Goal: Find contact information: Find contact information

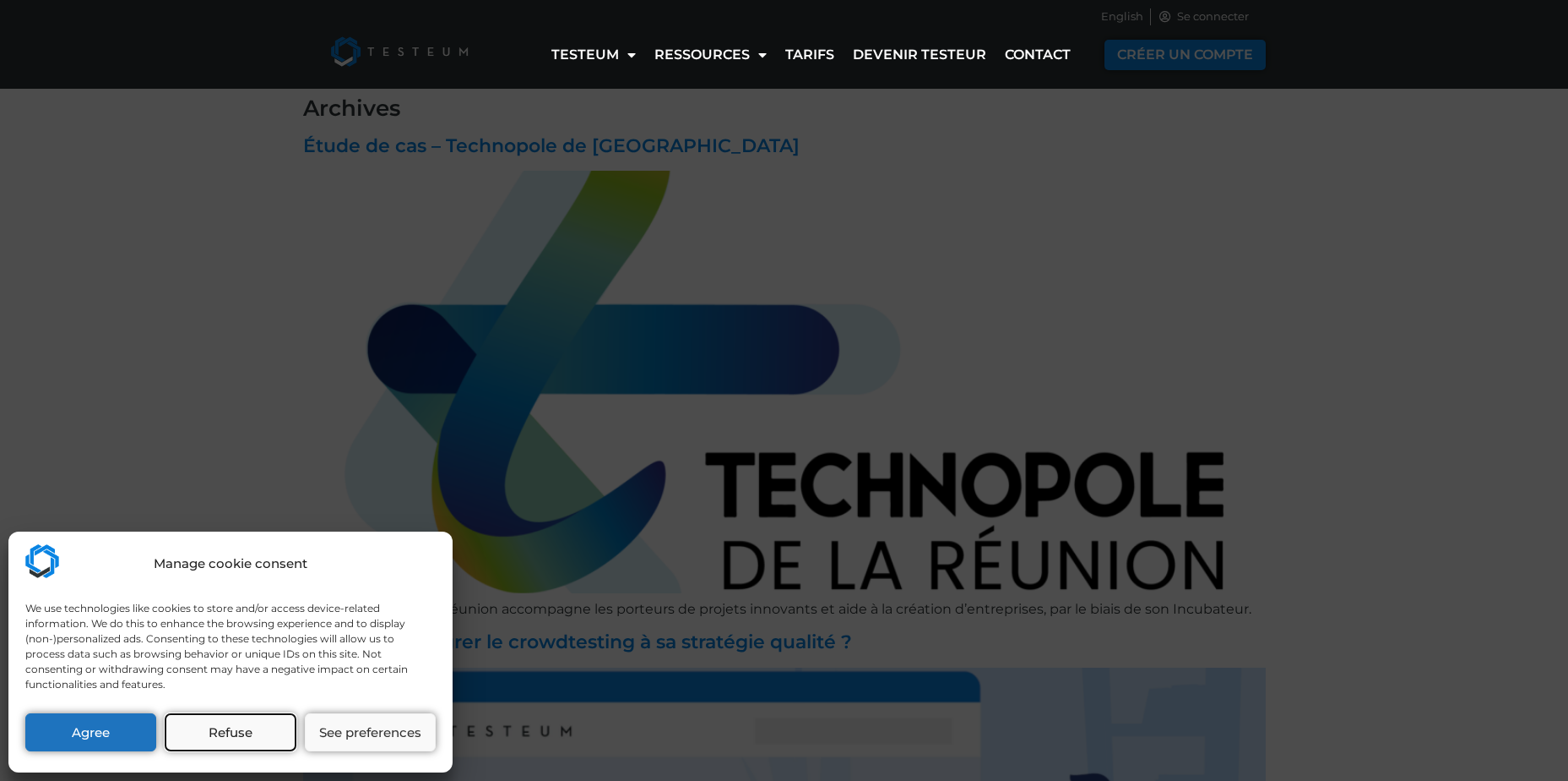
click at [262, 734] on button "Refuse" at bounding box center [230, 732] width 131 height 38
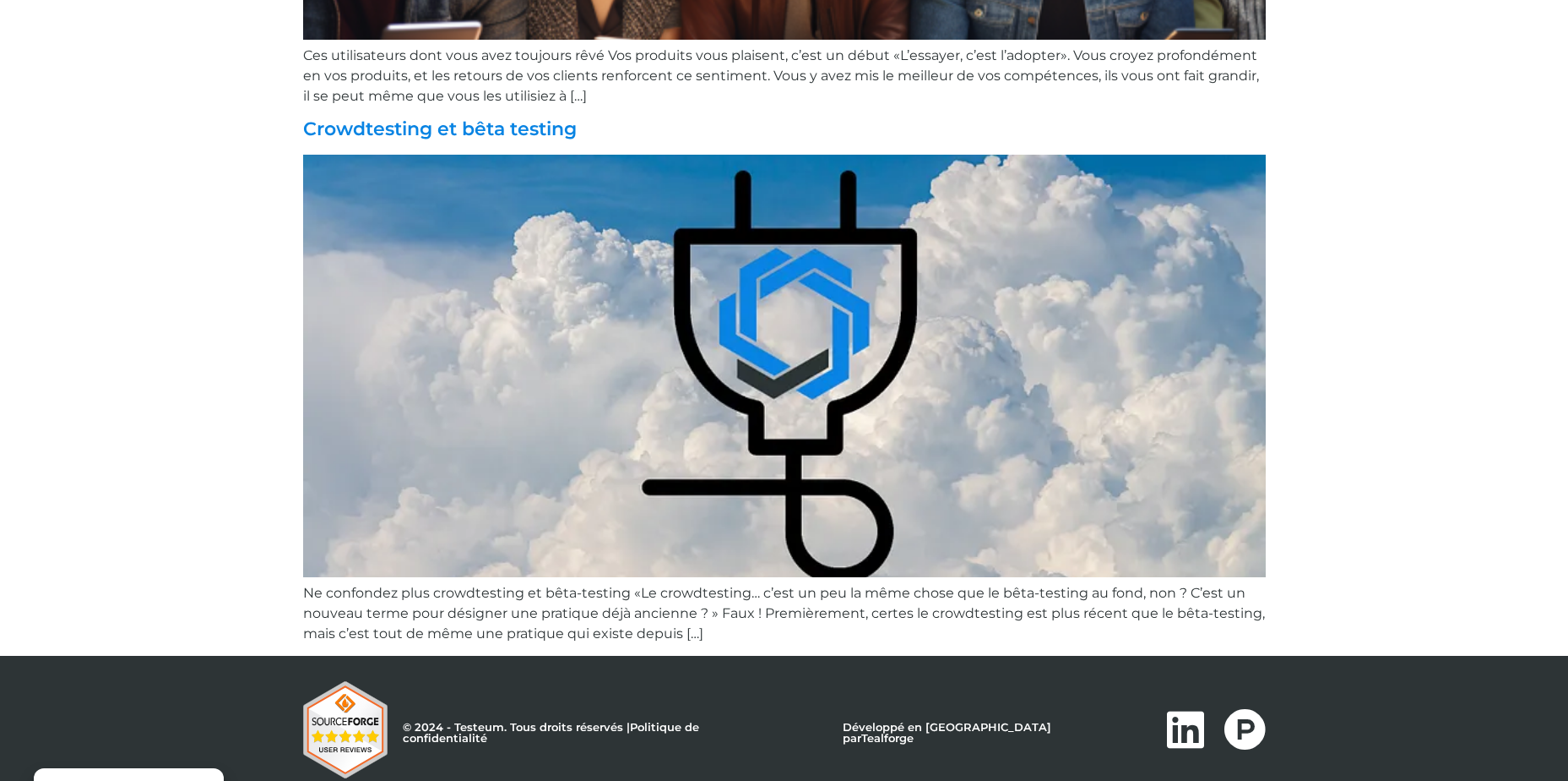
scroll to position [2800, 0]
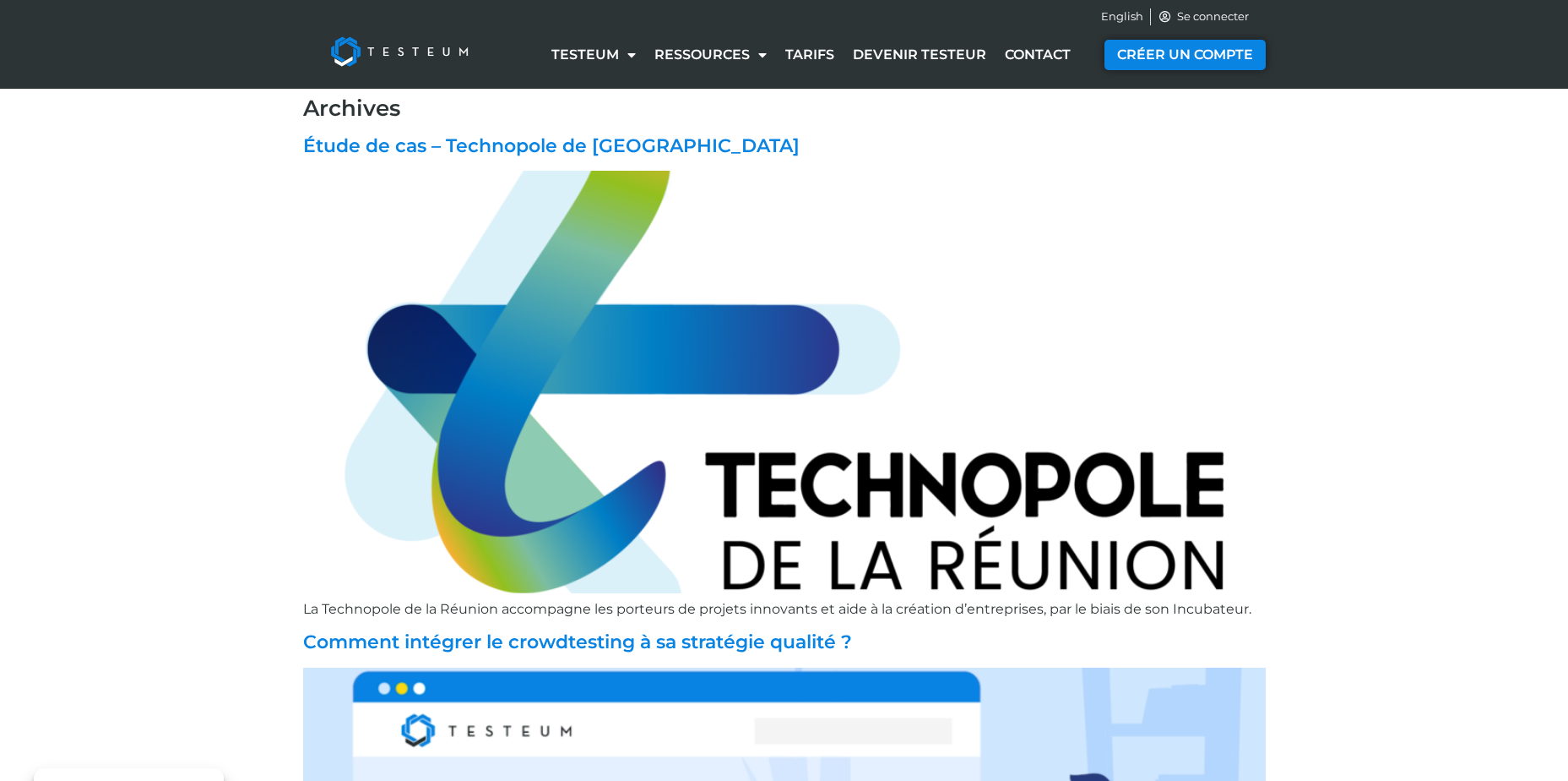
click at [416, 52] on img at bounding box center [399, 51] width 176 height 67
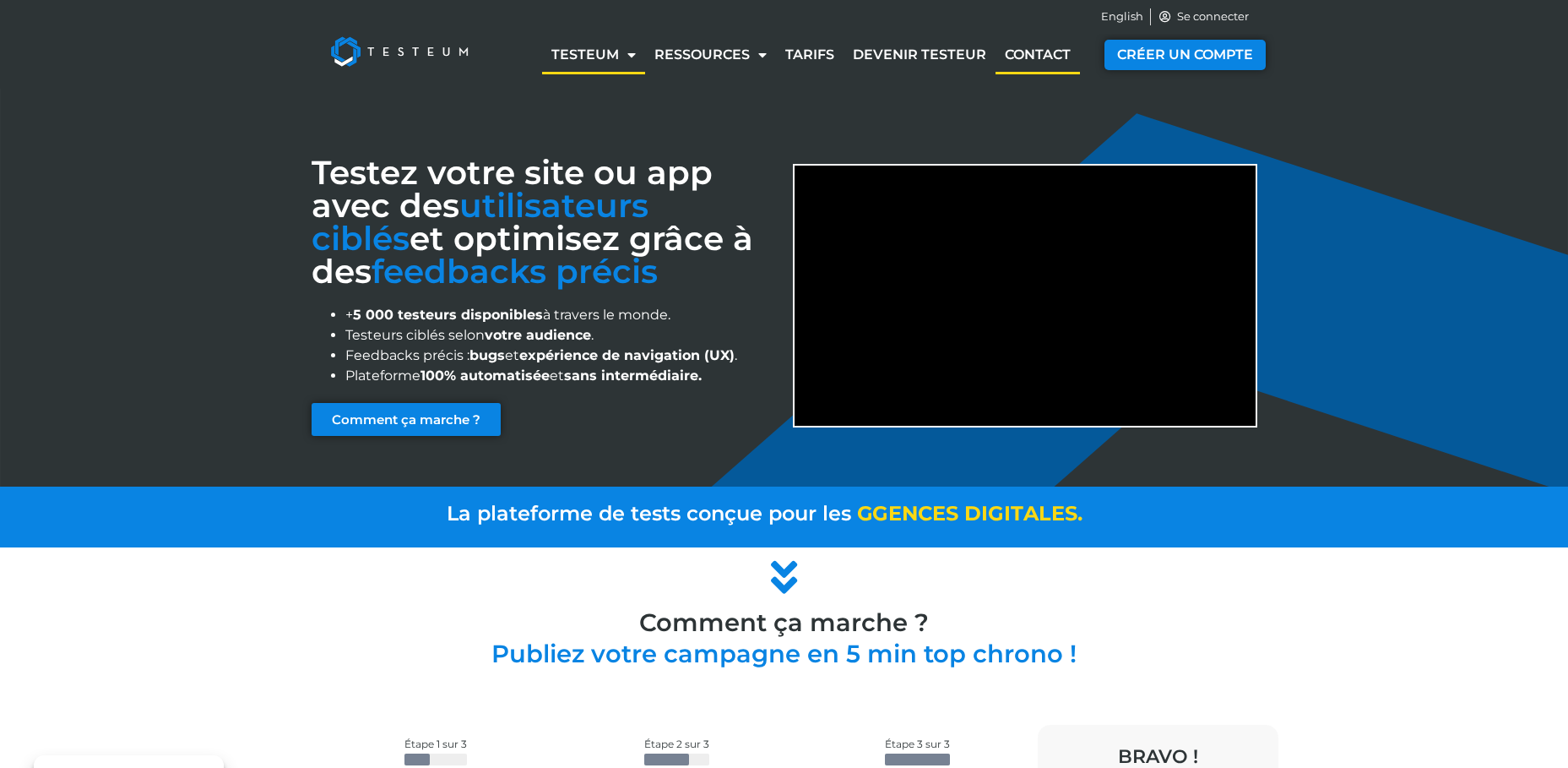
click at [1058, 58] on link "Contact" at bounding box center [1037, 54] width 84 height 39
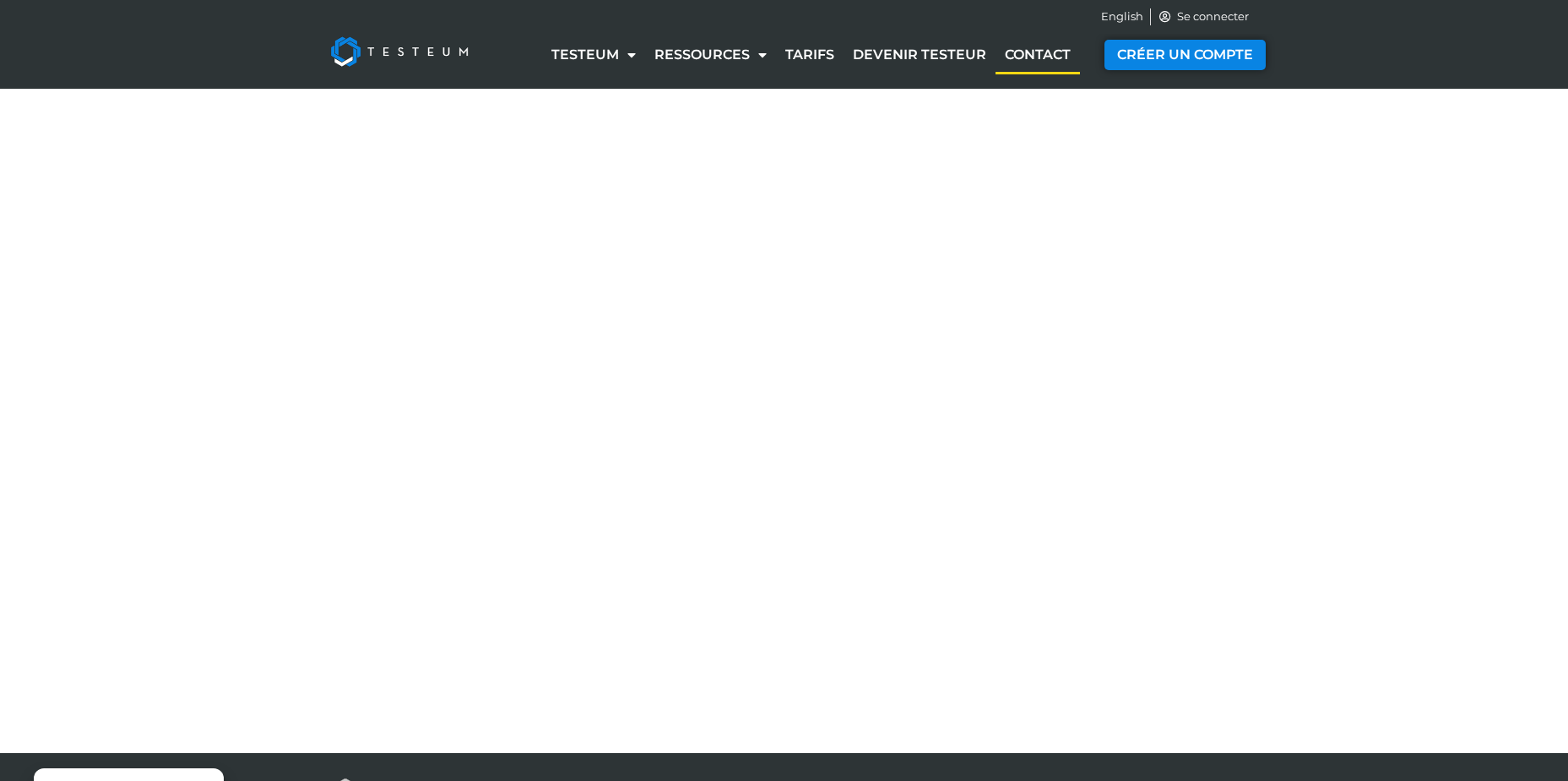
select select "NC"
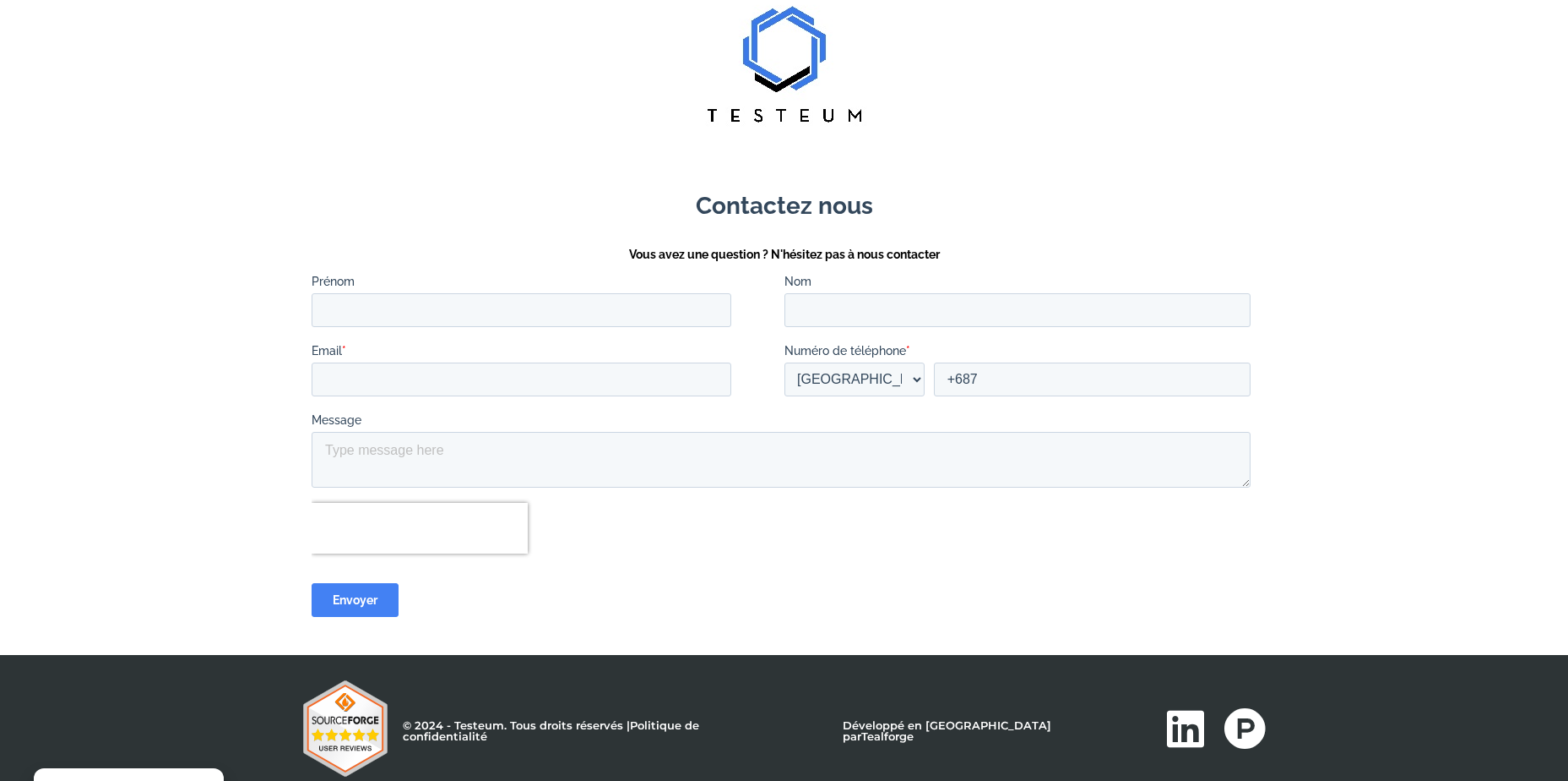
scroll to position [176, 0]
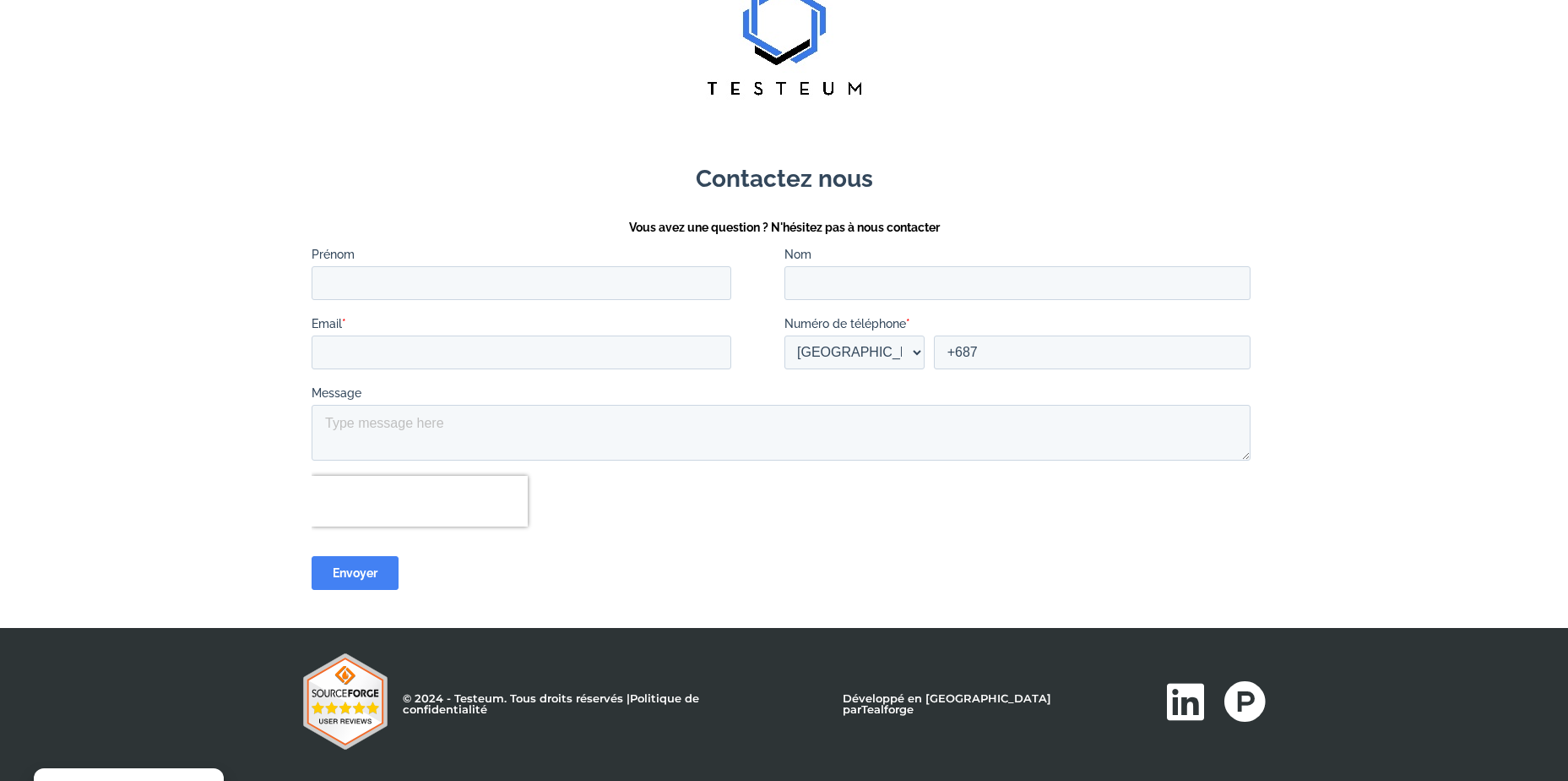
click at [914, 705] on link "Tealforge" at bounding box center [887, 709] width 52 height 14
